Goal: Information Seeking & Learning: Compare options

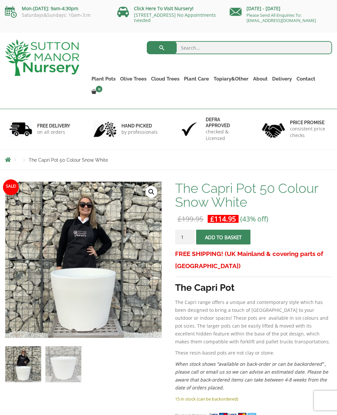
click at [0, 0] on link "The Milan Pots" at bounding box center [0, 0] width 0 height 0
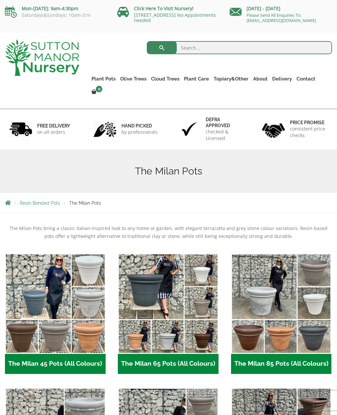
click at [43, 201] on span "Resin Bonded Pots" at bounding box center [40, 203] width 40 height 5
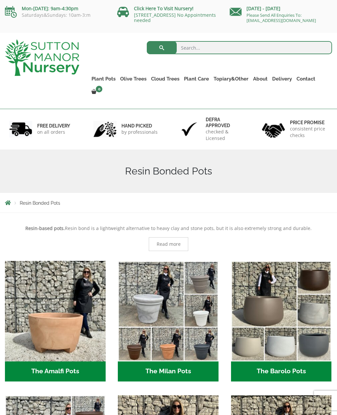
click at [44, 193] on div "Resin Bonded Pots" at bounding box center [168, 203] width 337 height 20
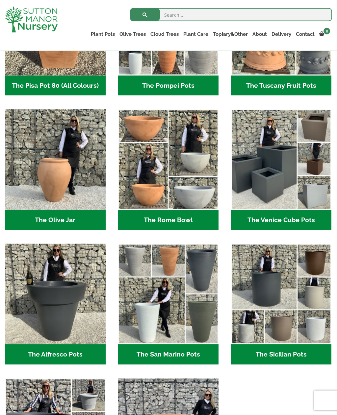
scroll to position [546, 0]
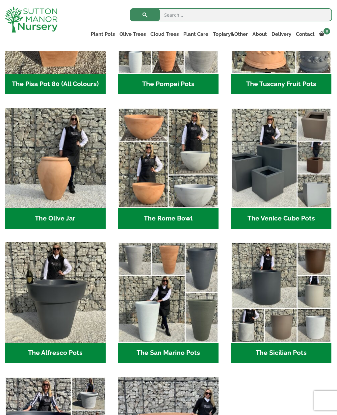
click at [195, 359] on h2 "The San Marino Pots (17)" at bounding box center [168, 353] width 101 height 20
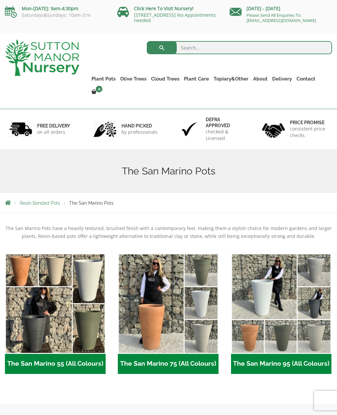
click at [186, 354] on h2 "The San Marino 75 (All Colours) (6)" at bounding box center [168, 364] width 101 height 20
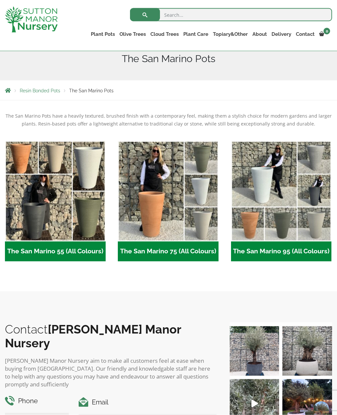
scroll to position [88, 0]
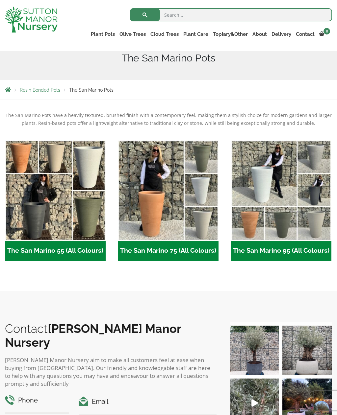
click at [293, 224] on img "Visit product category The San Marino 95 (All Colours)" at bounding box center [281, 190] width 101 height 101
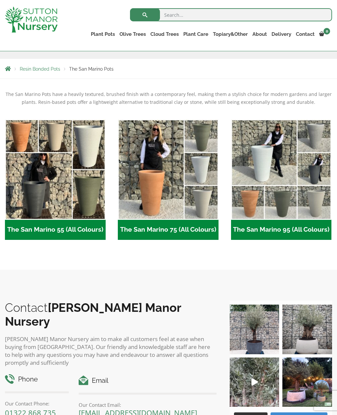
click at [188, 223] on h2 "The San Marino 75 (All Colours) (6)" at bounding box center [168, 230] width 101 height 20
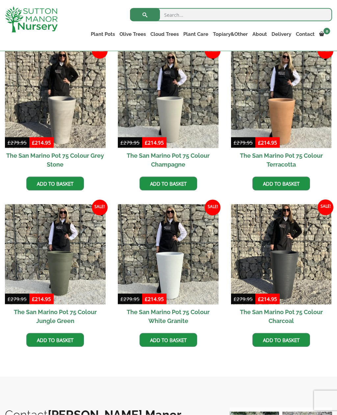
scroll to position [177, 0]
click at [295, 289] on img at bounding box center [281, 254] width 101 height 101
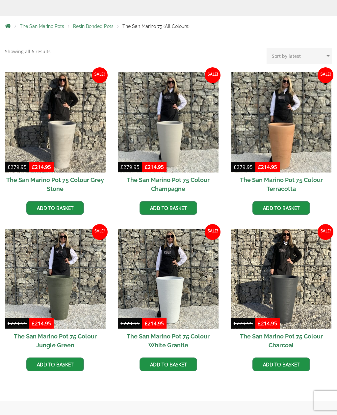
scroll to position [198, 0]
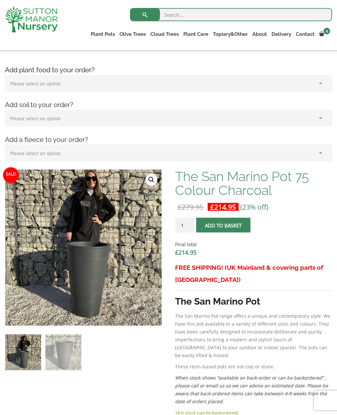
scroll to position [90, 0]
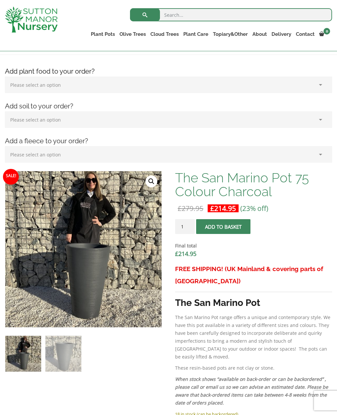
click at [136, 255] on img at bounding box center [169, 335] width 329 height 329
click at [154, 182] on link "🔍" at bounding box center [151, 182] width 12 height 12
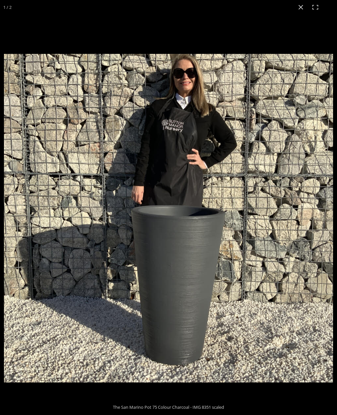
click at [302, 7] on button "Close (Esc)" at bounding box center [300, 7] width 14 height 14
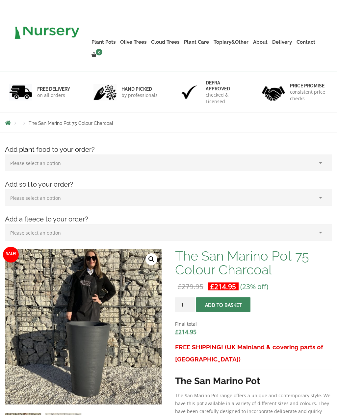
scroll to position [0, 0]
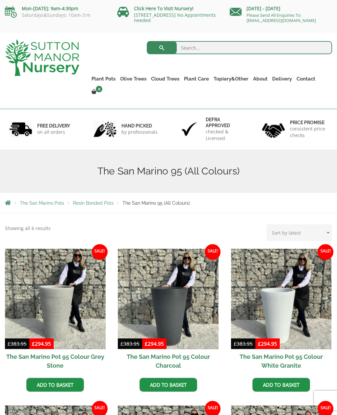
click at [181, 297] on img at bounding box center [168, 299] width 101 height 101
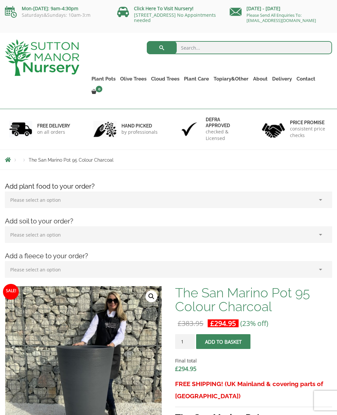
click at [151, 291] on link "🔍" at bounding box center [151, 297] width 12 height 12
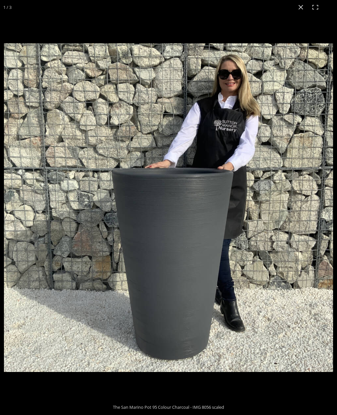
click at [303, 10] on button "Close (Esc)" at bounding box center [300, 7] width 14 height 14
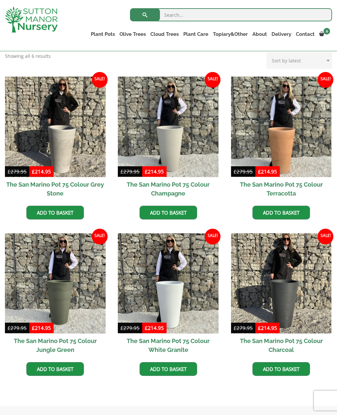
click at [286, 295] on img at bounding box center [281, 284] width 101 height 101
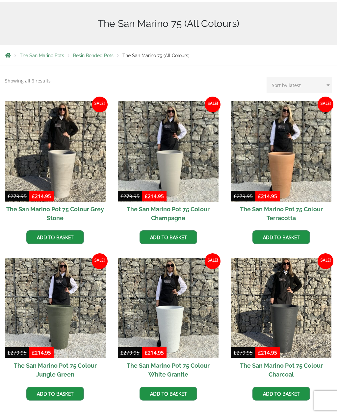
scroll to position [169, 0]
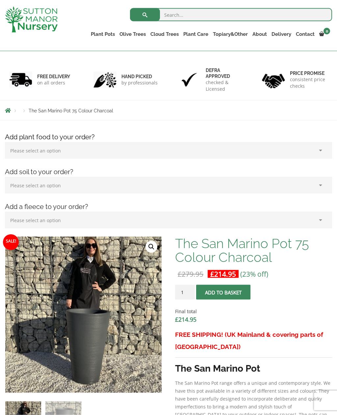
scroll to position [85, 0]
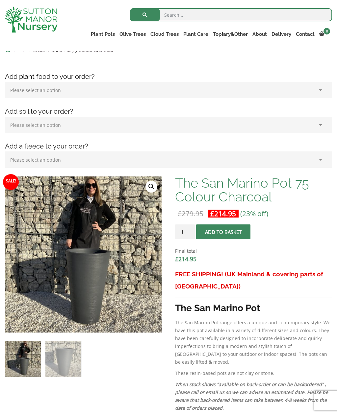
click at [155, 186] on link "🔍" at bounding box center [151, 187] width 12 height 12
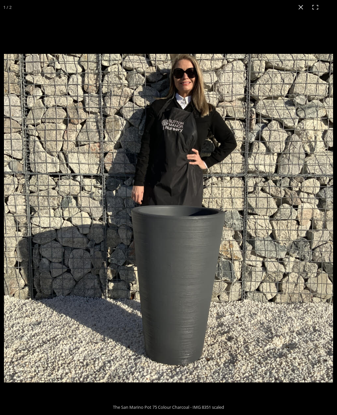
click at [301, 10] on button "Close (Esc)" at bounding box center [300, 7] width 14 height 14
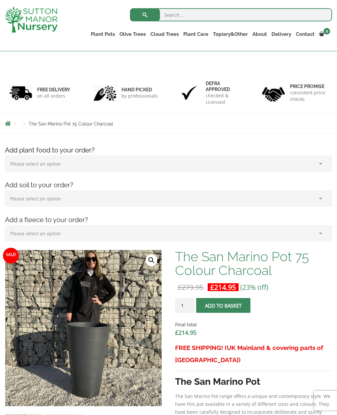
scroll to position [0, 0]
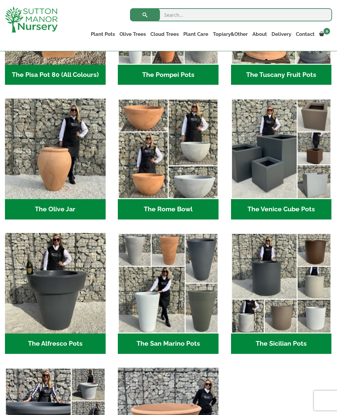
click at [179, 333] on img "Visit product category The San Marino Pots" at bounding box center [168, 283] width 101 height 101
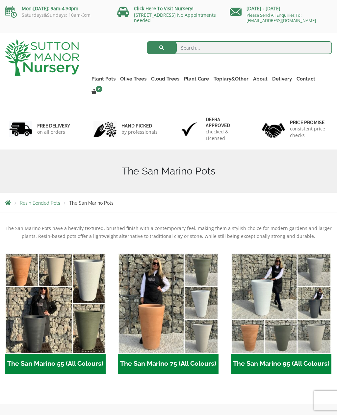
click at [300, 354] on h2 "The San Marino 95 (All Colours) (6)" at bounding box center [281, 364] width 101 height 20
click at [175, 354] on h2 "The San Marino 75 (All Colours) (6)" at bounding box center [168, 364] width 101 height 20
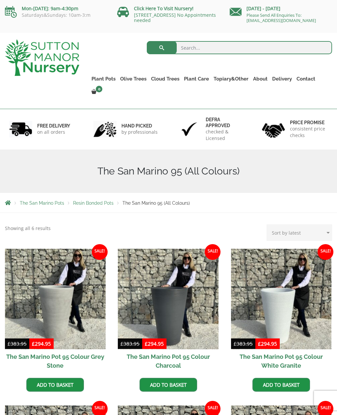
click at [179, 292] on img at bounding box center [168, 299] width 101 height 101
